Goal: Find specific page/section: Find specific page/section

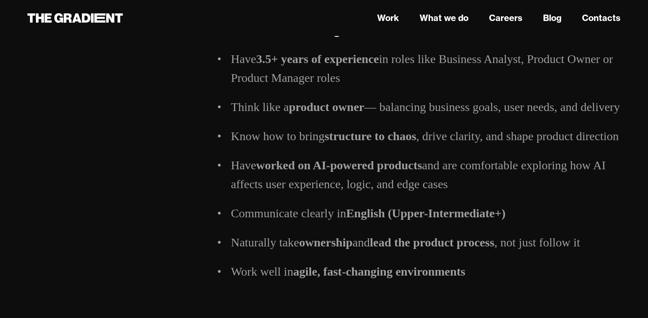
scroll to position [1172, 0]
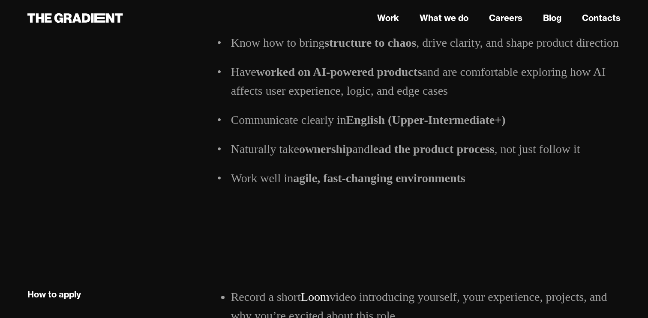
click at [445, 24] on link "What we do" at bounding box center [443, 18] width 49 height 13
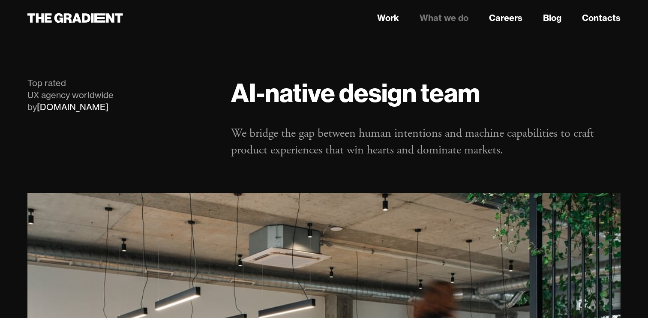
click at [97, 15] on icon at bounding box center [99, 17] width 11 height 9
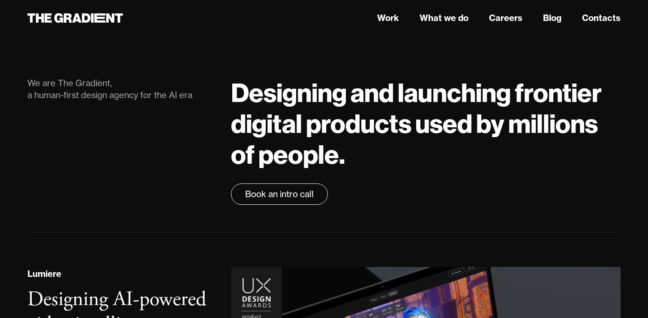
scroll to position [107, 0]
